Goal: Information Seeking & Learning: Check status

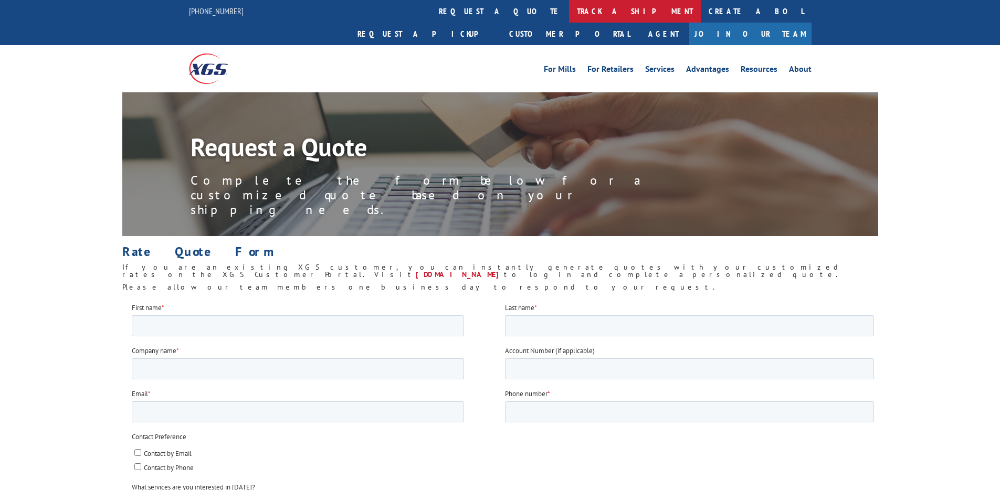
click at [569, 8] on link "track a shipment" at bounding box center [635, 11] width 132 height 23
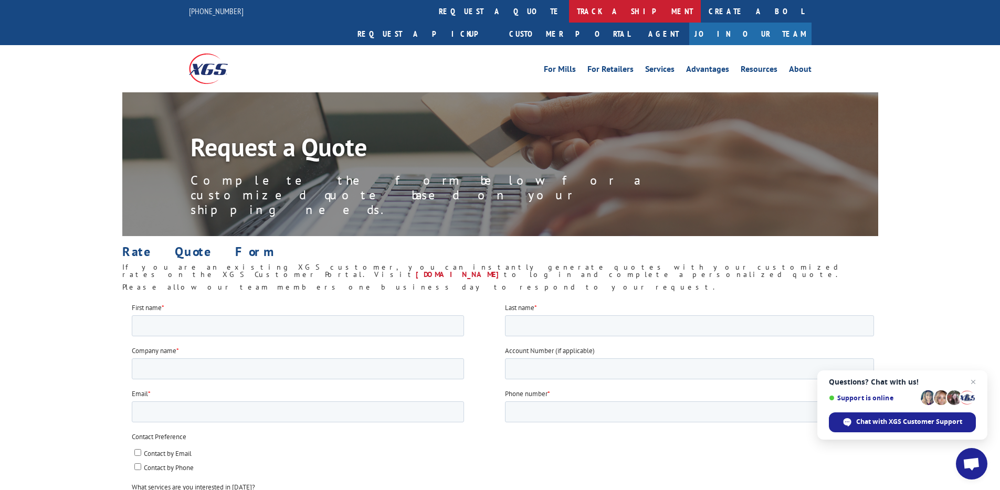
click at [569, 18] on link "track a shipment" at bounding box center [635, 11] width 132 height 23
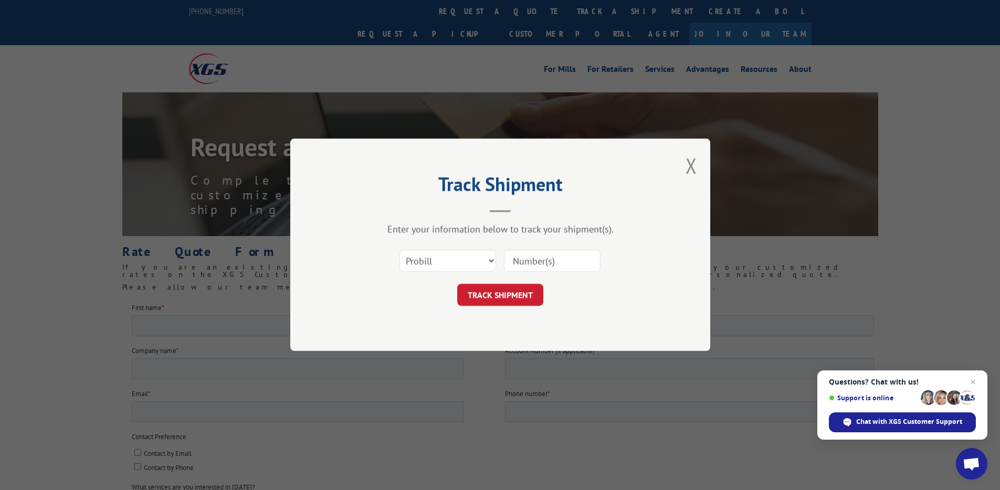
click at [463, 273] on div "Select category... Probill BOL PO" at bounding box center [448, 261] width 96 height 24
click at [462, 267] on select "Select category... Probill BOL PO" at bounding box center [448, 262] width 97 height 22
select select "bol"
click at [400, 251] on select "Select category... Probill BOL PO" at bounding box center [448, 262] width 97 height 22
click at [534, 268] on input at bounding box center [552, 262] width 97 height 22
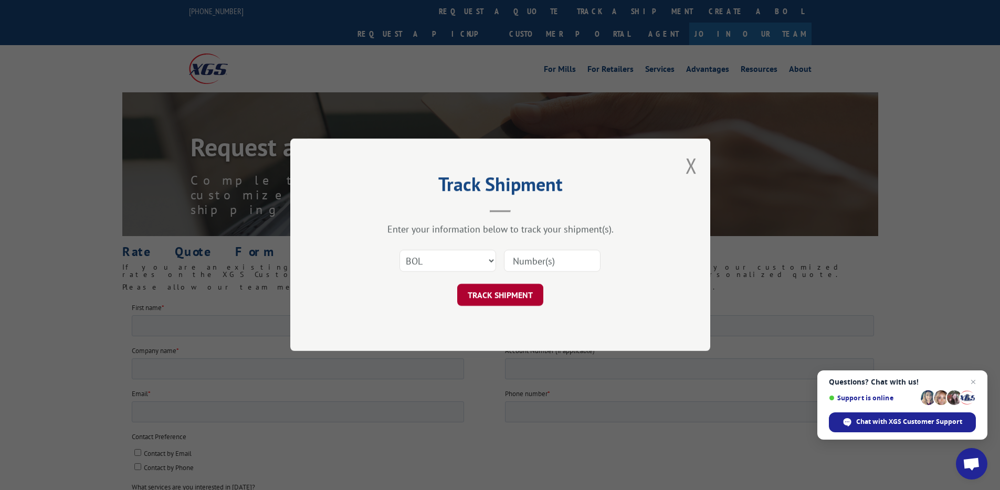
paste input "2845860"
type input "2845860"
click at [511, 295] on button "TRACK SHIPMENT" at bounding box center [500, 296] width 86 height 22
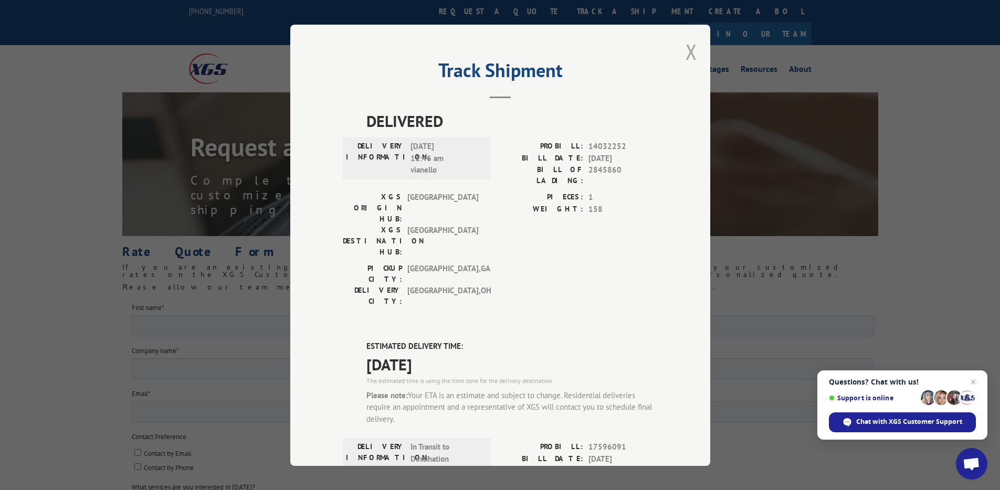
click at [686, 54] on button "Close modal" at bounding box center [692, 52] width 12 height 28
